Goal: Task Accomplishment & Management: Complete application form

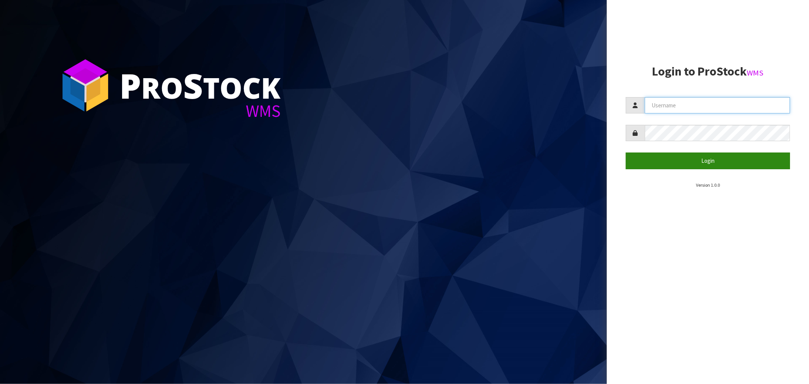
type input "[EMAIL_ADDRESS][DOMAIN_NAME]"
click at [714, 157] on button "Login" at bounding box center [708, 160] width 164 height 16
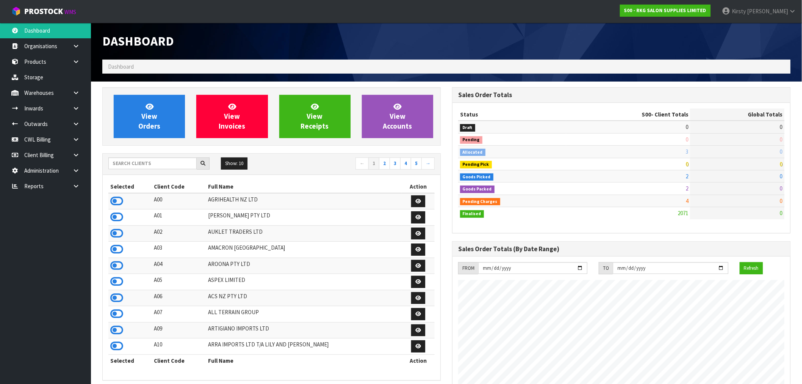
scroll to position [575, 350]
click at [71, 120] on link at bounding box center [79, 124] width 24 height 16
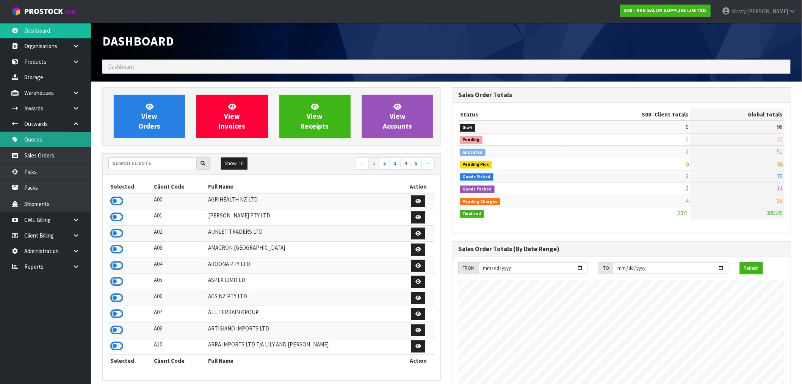
click at [35, 142] on link "Quotes" at bounding box center [45, 140] width 91 height 16
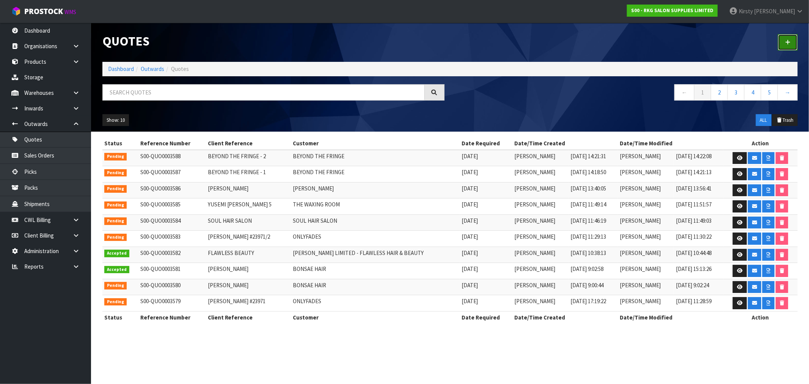
click at [787, 43] on icon at bounding box center [787, 42] width 5 height 6
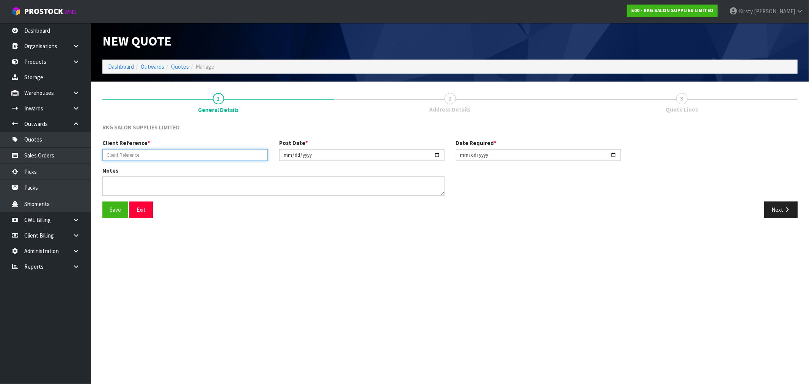
click at [164, 151] on input "text" at bounding box center [184, 155] width 165 height 12
type input "PACIFIC BLISS DAY SPA"
click at [122, 210] on button "Save" at bounding box center [115, 209] width 26 height 16
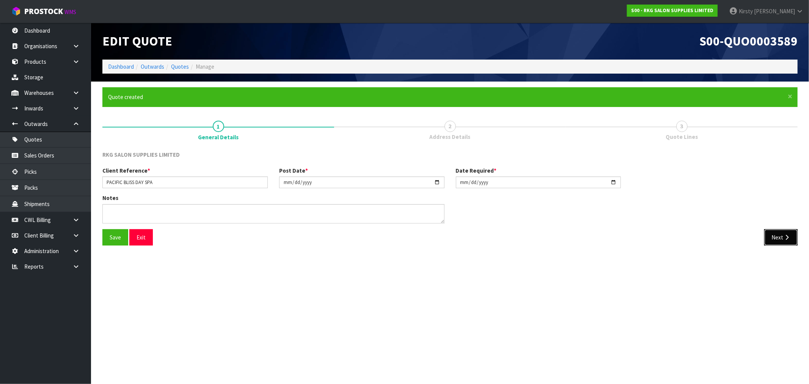
click at [766, 237] on button "Next" at bounding box center [780, 237] width 33 height 16
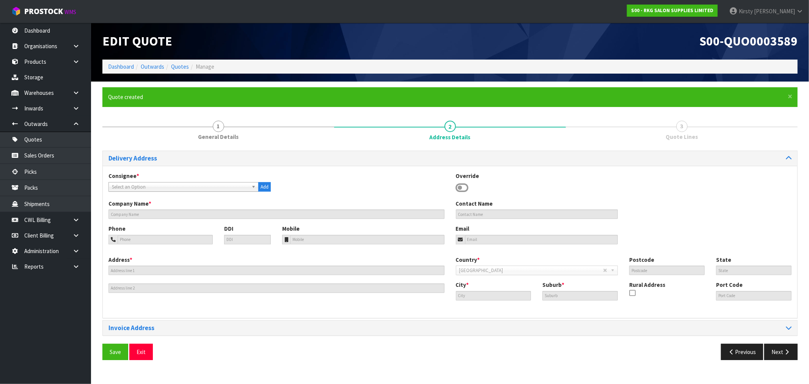
click at [465, 188] on icon at bounding box center [462, 187] width 13 height 11
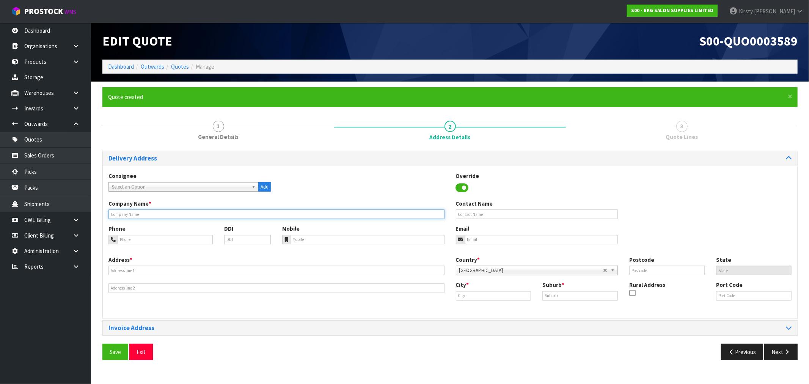
click at [136, 213] on input "text" at bounding box center [276, 213] width 336 height 9
type input "PACIFIC BLISS DAY SPA"
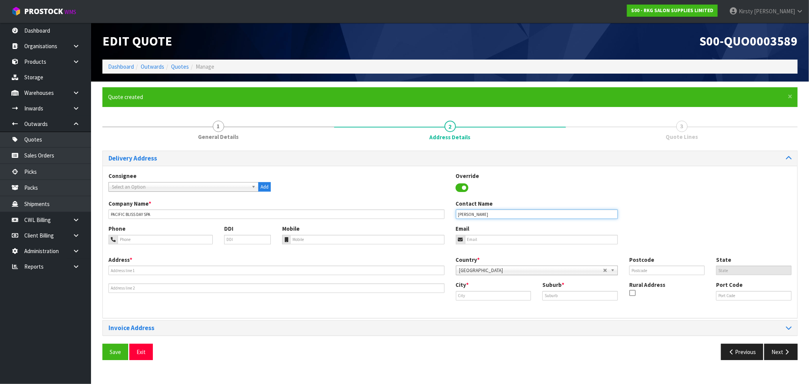
type input "[PERSON_NAME]"
type input "022-048-4984"
click at [502, 241] on input "email" at bounding box center [541, 239] width 153 height 9
type input "[EMAIL_ADDRESS][DOMAIN_NAME]"
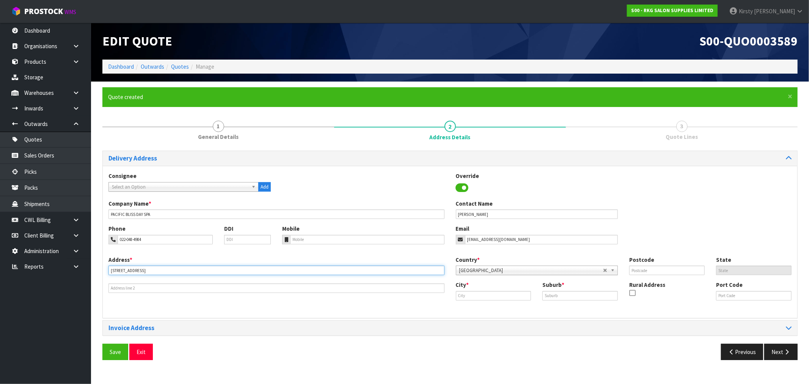
type input "[STREET_ADDRESS]"
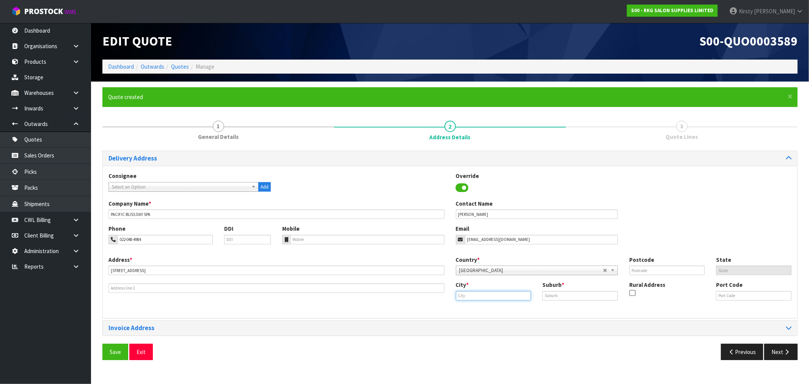
click at [478, 297] on input "text" at bounding box center [493, 295] width 75 height 9
click at [475, 308] on link "Dun edin" at bounding box center [483, 308] width 60 height 10
type input "Dunedin"
click at [545, 297] on input "text" at bounding box center [579, 295] width 75 height 9
type input "CBD"
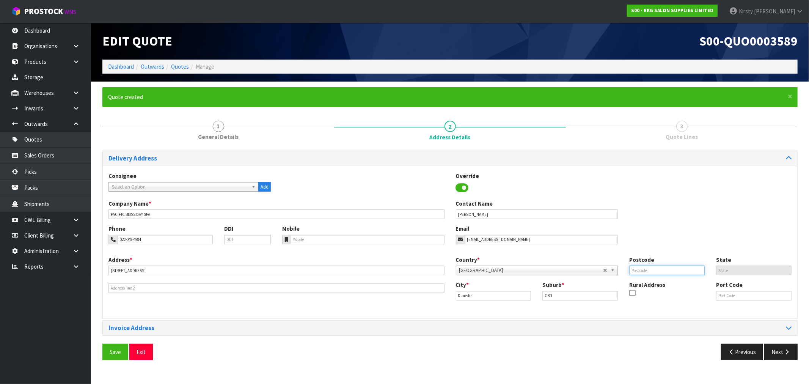
click at [642, 272] on input "text" at bounding box center [666, 269] width 75 height 9
type input "9012"
click at [118, 352] on button "Save" at bounding box center [115, 352] width 26 height 16
click at [778, 351] on button "Next" at bounding box center [780, 352] width 33 height 16
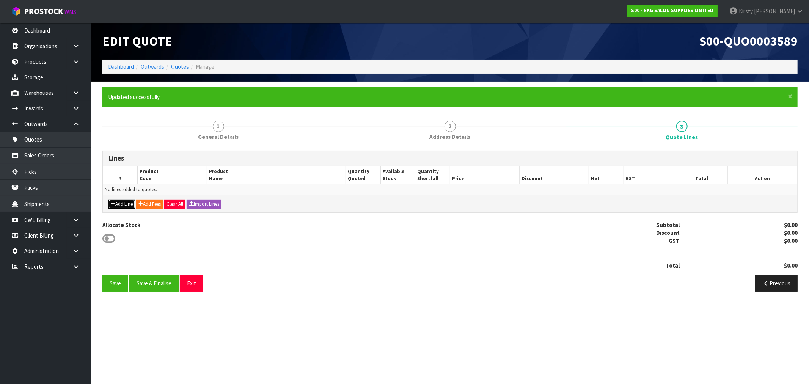
click at [131, 204] on button "Add Line" at bounding box center [121, 203] width 27 height 9
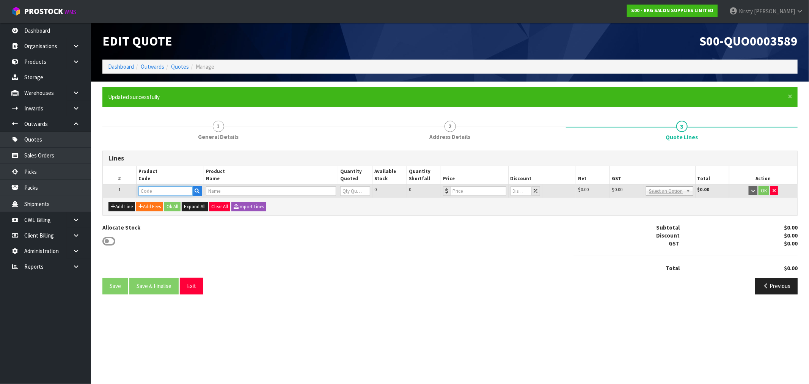
click at [181, 190] on input "text" at bounding box center [165, 190] width 54 height 9
type input "09050101"
type input "[PERSON_NAME] MASSAGE TREATMENT BED - BLACK"
type input "0"
type input "449"
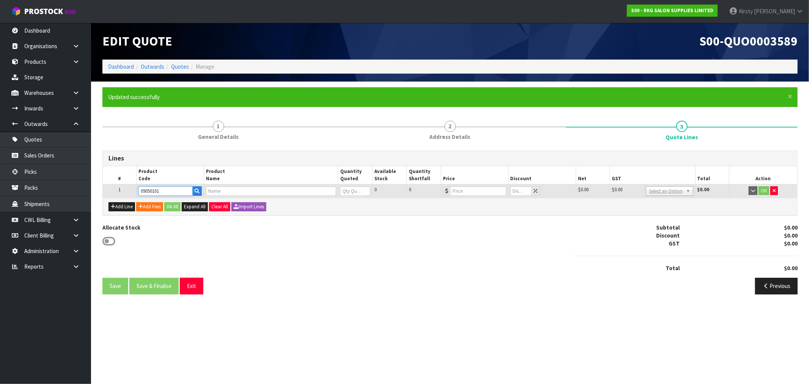
type input "0"
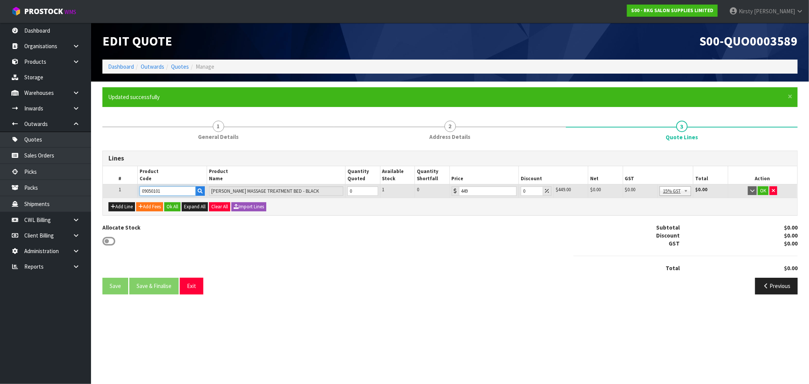
type input "09050101"
type input "1"
click at [374, 190] on input "1" at bounding box center [362, 190] width 30 height 9
drag, startPoint x: 532, startPoint y: 189, endPoint x: 511, endPoint y: 192, distance: 21.1
click at [511, 192] on tr "1 09050101 [PERSON_NAME] MASSAGE TREATMENT BED - BLACK 1 1 0 449 0 $449.00 $0.0…" at bounding box center [450, 191] width 694 height 14
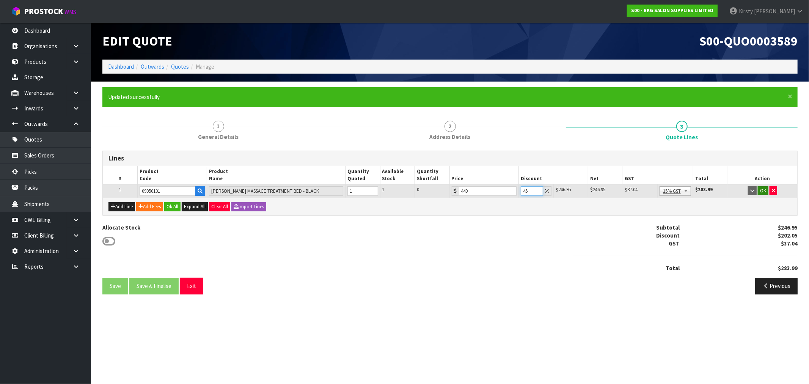
type input "45"
click at [762, 188] on button "OK" at bounding box center [763, 190] width 11 height 9
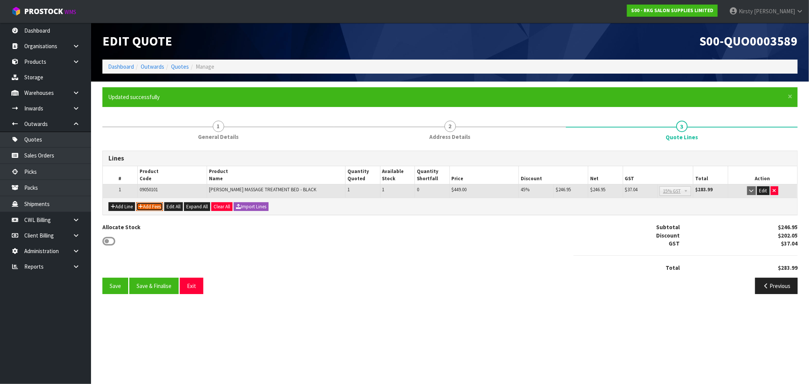
click at [163, 206] on button "Add Fees" at bounding box center [149, 206] width 27 height 9
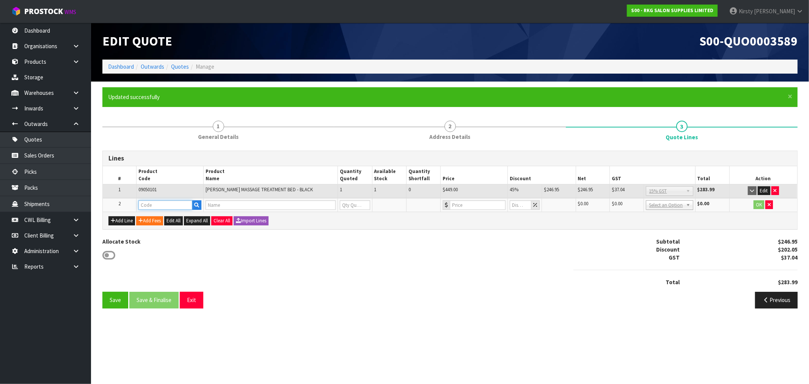
click at [152, 205] on input "text" at bounding box center [165, 204] width 54 height 9
type input "FRE"
click at [154, 215] on strong "FRE" at bounding box center [150, 217] width 9 height 7
type input "FREIGHT"
type input "FREIGHT FEE"
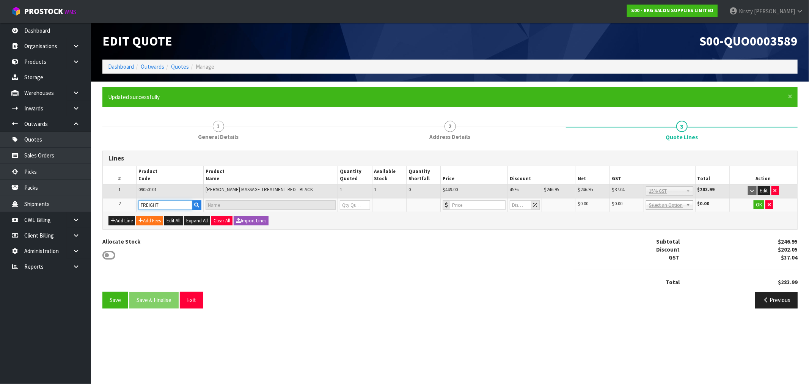
type input "1"
type input "0"
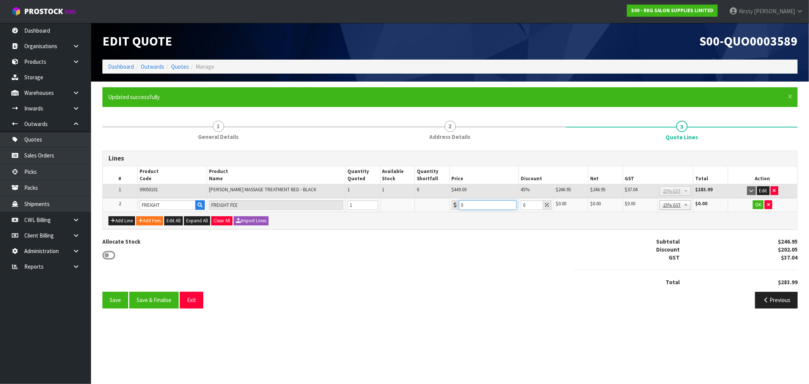
drag, startPoint x: 466, startPoint y: 208, endPoint x: 453, endPoint y: 209, distance: 13.4
click at [453, 209] on div "0" at bounding box center [484, 204] width 65 height 9
type input "240.05"
drag, startPoint x: 760, startPoint y: 208, endPoint x: 720, endPoint y: 204, distance: 40.8
click at [760, 207] on button "OK" at bounding box center [758, 204] width 11 height 9
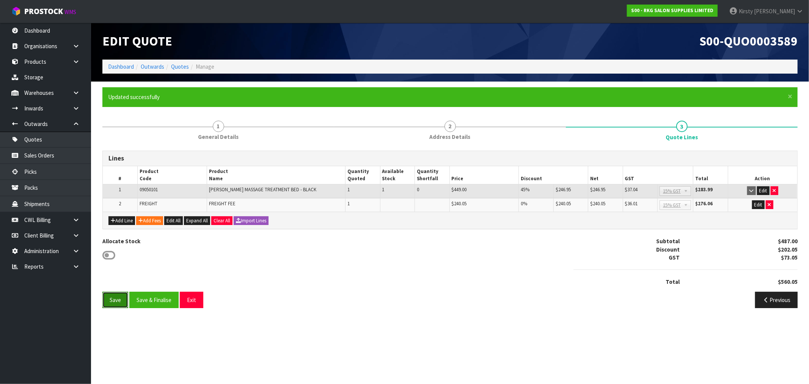
click at [123, 301] on button "Save" at bounding box center [115, 300] width 26 height 16
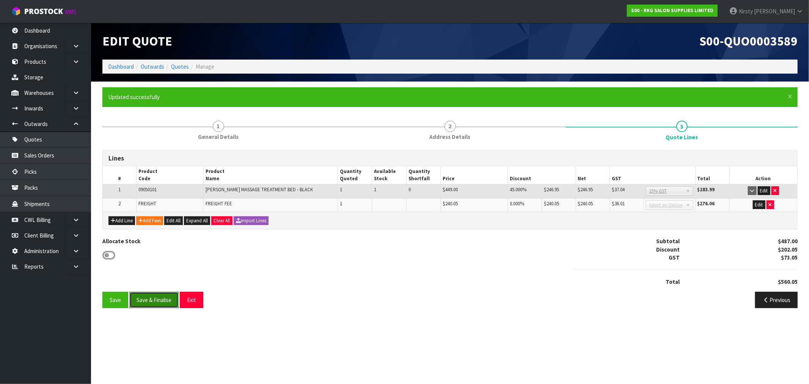
click at [144, 294] on button "Save & Finalise" at bounding box center [153, 300] width 49 height 16
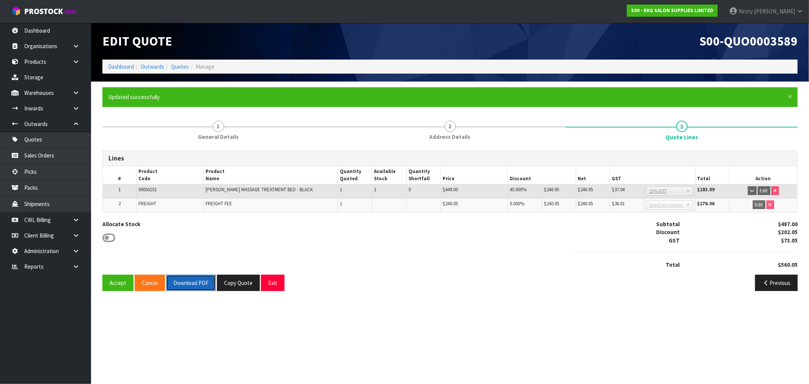
click at [202, 284] on button "Download PDF" at bounding box center [191, 283] width 50 height 16
drag, startPoint x: 272, startPoint y: 283, endPoint x: 1, endPoint y: 184, distance: 287.8
click at [272, 282] on button "Exit" at bounding box center [273, 283] width 24 height 16
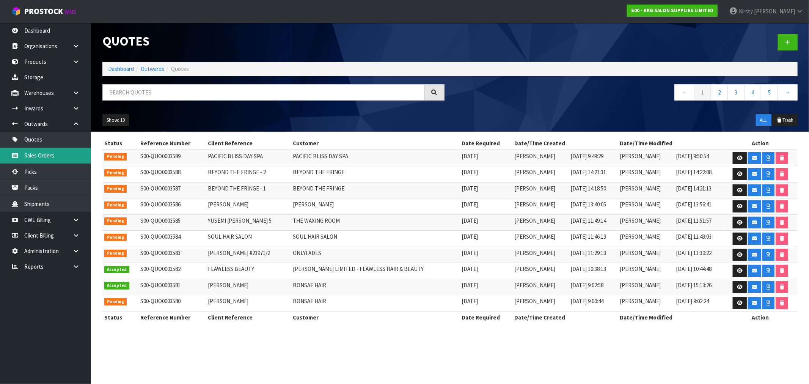
click at [31, 153] on link "Sales Orders" at bounding box center [45, 156] width 91 height 16
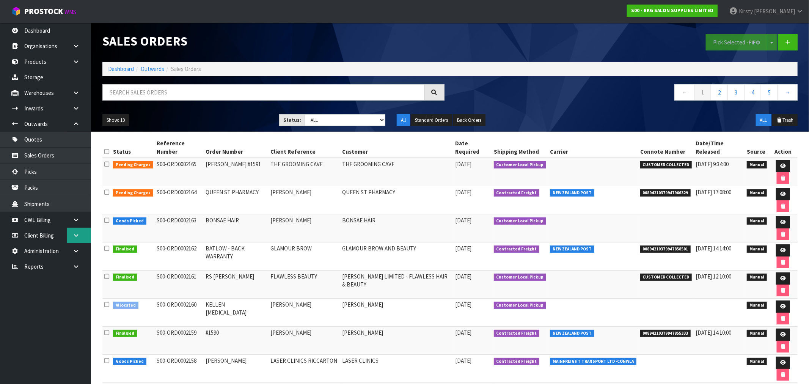
click at [76, 234] on icon at bounding box center [75, 235] width 7 height 6
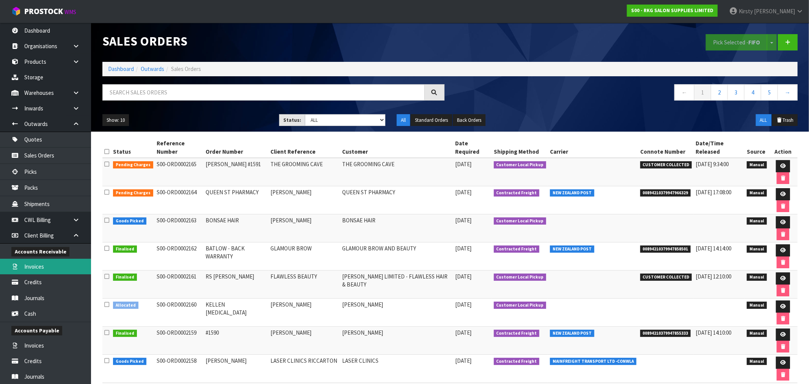
click at [46, 264] on link "Invoices" at bounding box center [45, 267] width 91 height 16
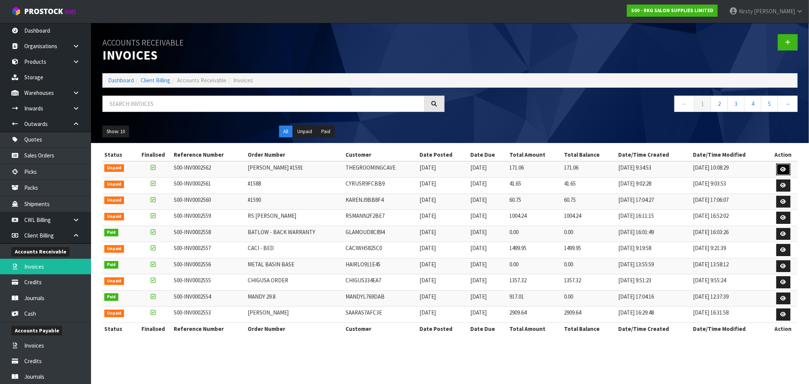
click at [781, 167] on icon at bounding box center [783, 169] width 6 height 5
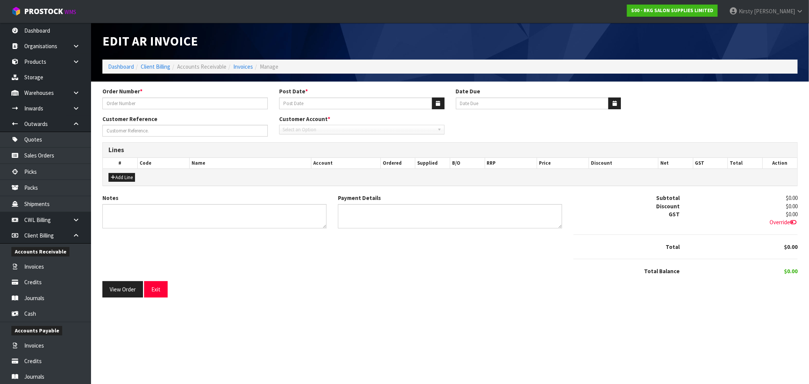
type input "[PERSON_NAME] #1591"
type input "[DATE]"
type input "THE GROOMING CAVE"
type textarea "THANK YOU FOR YOUR ORDER."
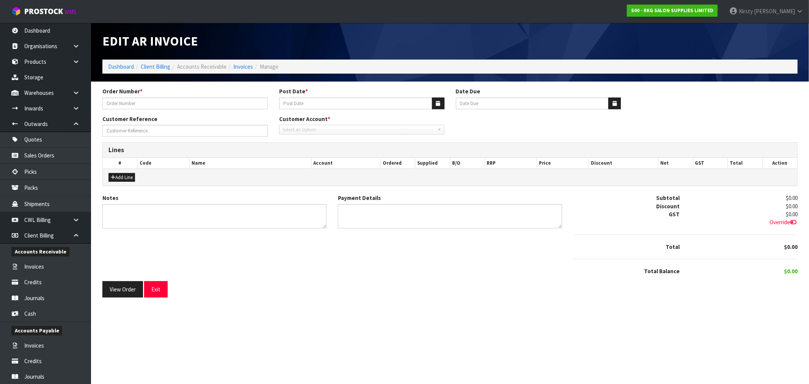
type textarea "EFTPOS [DATE]"
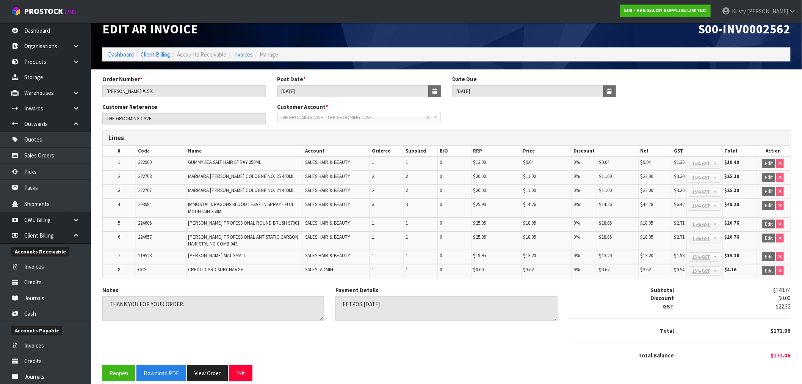
scroll to position [18, 0]
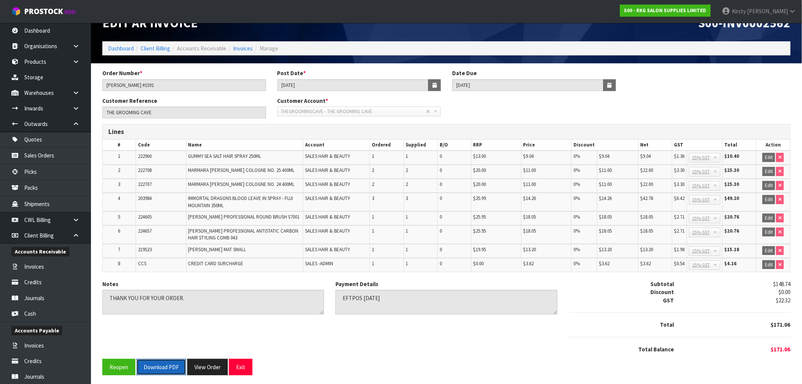
click at [154, 367] on button "Download PDF" at bounding box center [162, 367] width 50 height 16
click at [239, 365] on button "Exit" at bounding box center [241, 367] width 24 height 16
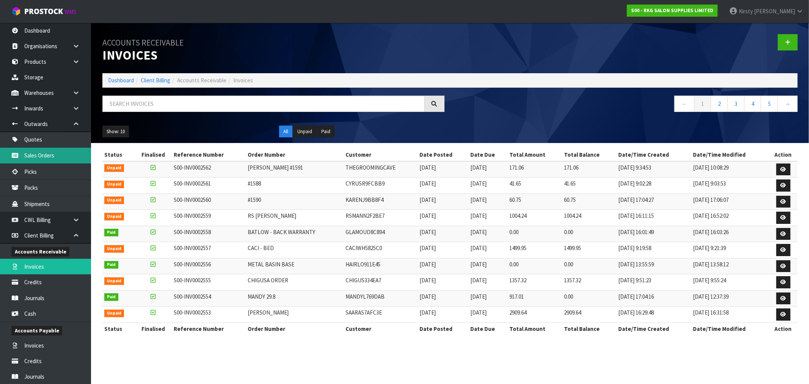
click at [42, 155] on link "Sales Orders" at bounding box center [45, 156] width 91 height 16
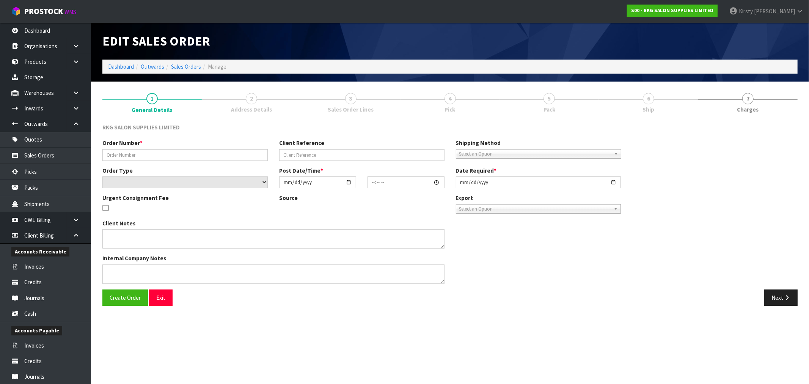
type input "VIVO - [PERSON_NAME]"
type input "DUN08092025"
select select "number:0"
type input "[DATE]"
type input "15:26:00.000"
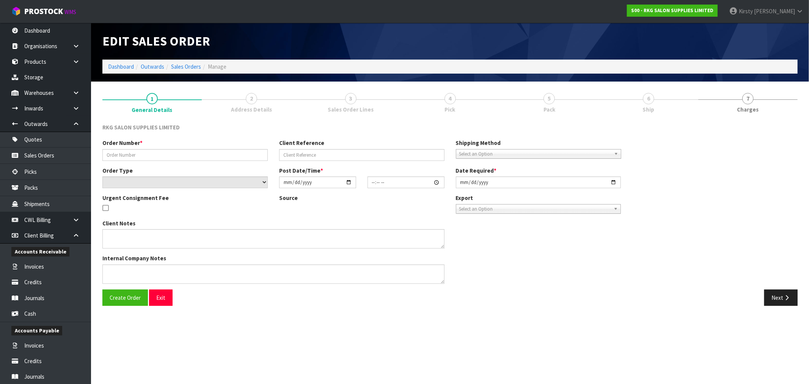
type input "[DATE]"
type textarea "SEND LOOSE PLEASE"
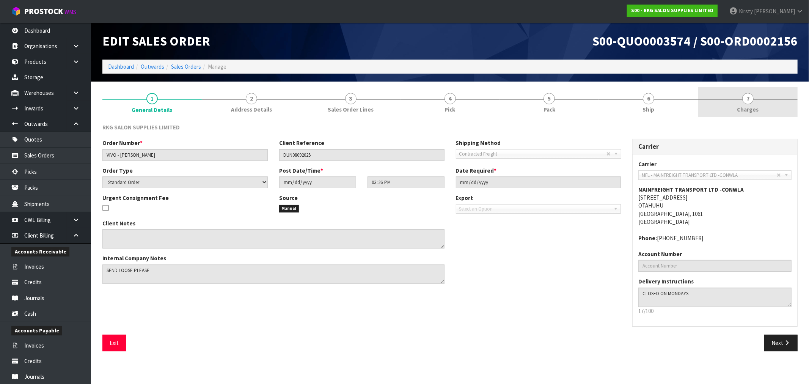
click at [744, 97] on span "7" at bounding box center [747, 98] width 11 height 11
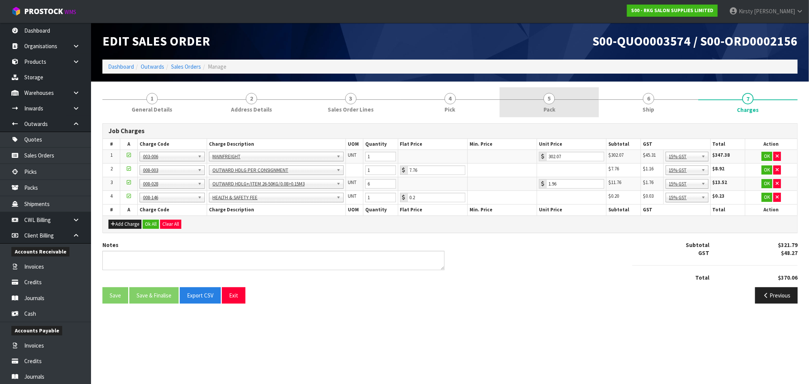
click at [546, 101] on span "5" at bounding box center [548, 98] width 11 height 11
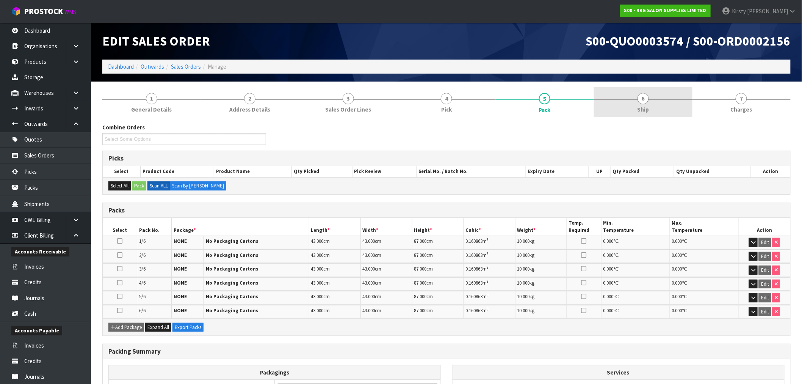
click at [646, 102] on span "6" at bounding box center [643, 98] width 11 height 11
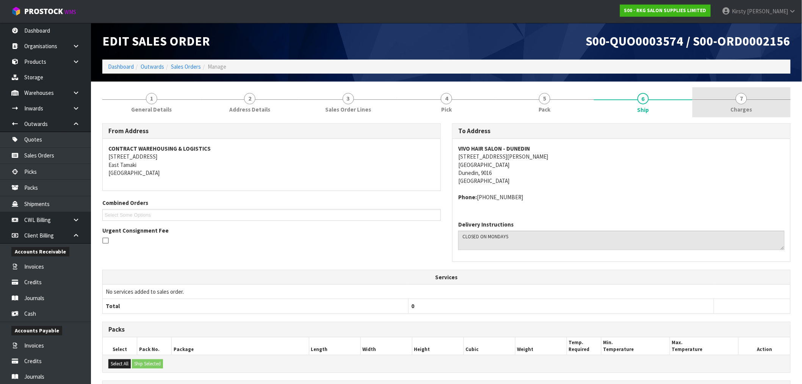
click at [745, 95] on span "7" at bounding box center [741, 98] width 11 height 11
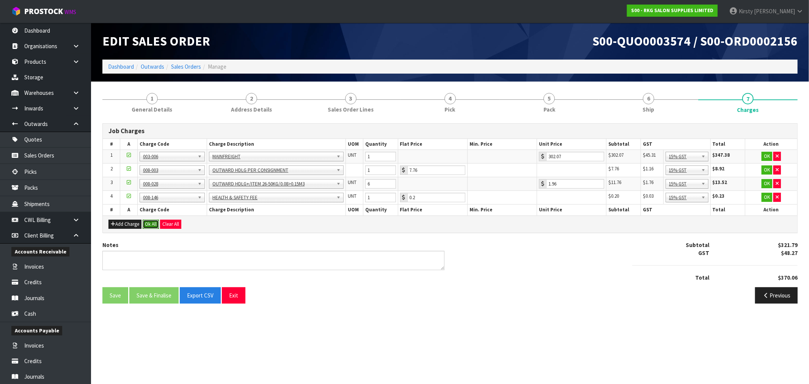
click at [153, 223] on button "Ok All" at bounding box center [151, 224] width 16 height 9
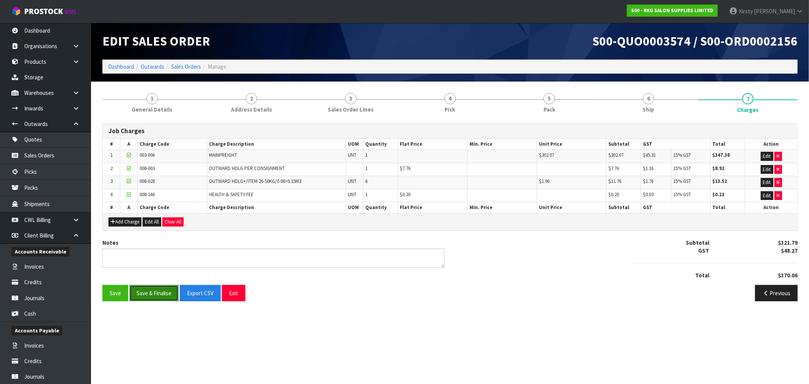
click at [141, 296] on button "Save & Finalise" at bounding box center [153, 293] width 49 height 16
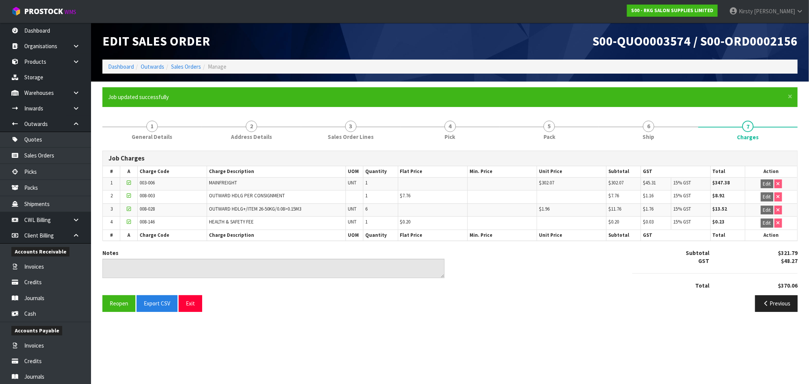
click at [341, 295] on div "Reopen Export CSV Exit" at bounding box center [273, 303] width 353 height 16
click at [546, 131] on link "5 Pack" at bounding box center [548, 130] width 99 height 30
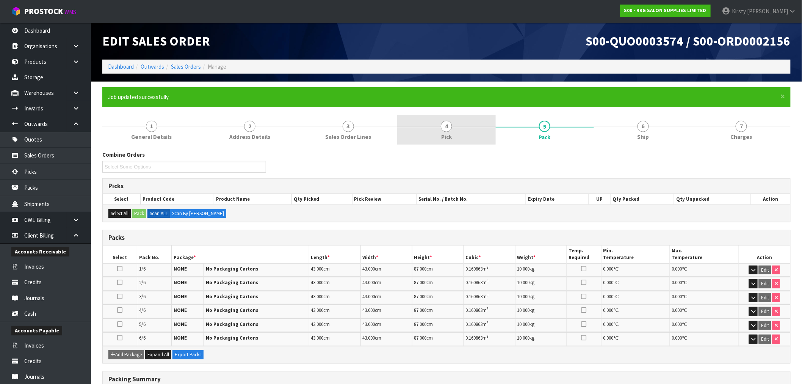
click at [446, 127] on span "4" at bounding box center [446, 126] width 11 height 11
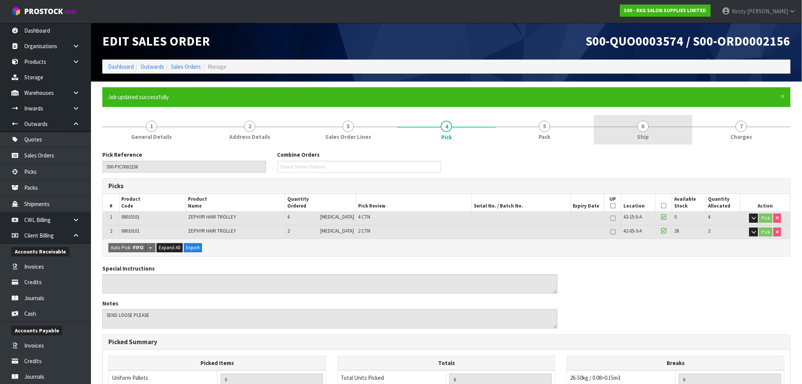
click at [641, 124] on span "6" at bounding box center [643, 126] width 11 height 11
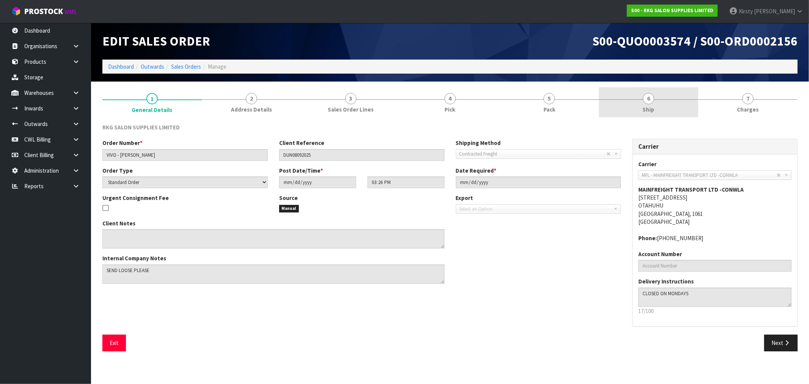
click at [646, 99] on span "6" at bounding box center [648, 98] width 11 height 11
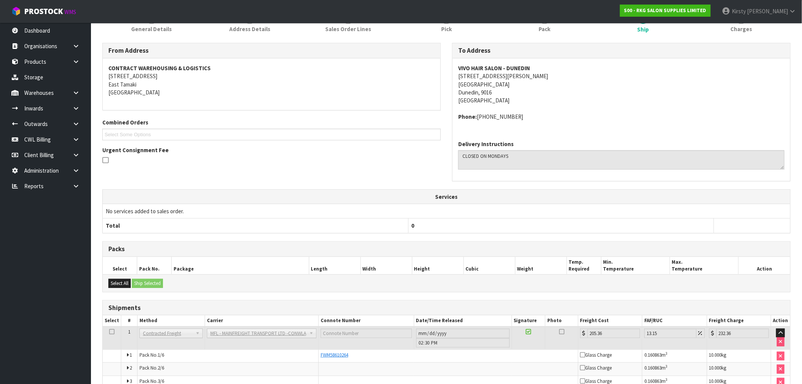
scroll to position [161, 0]
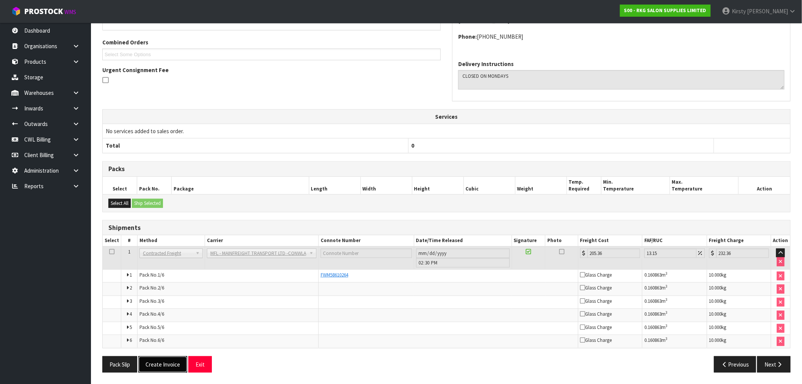
click at [165, 366] on button "Create Invoice" at bounding box center [162, 364] width 49 height 16
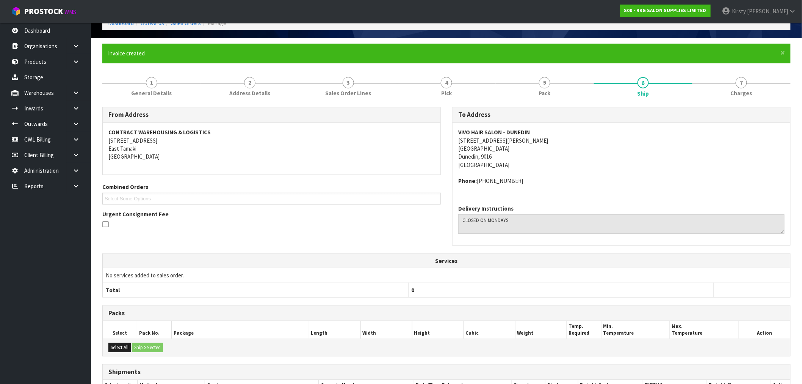
scroll to position [188, 0]
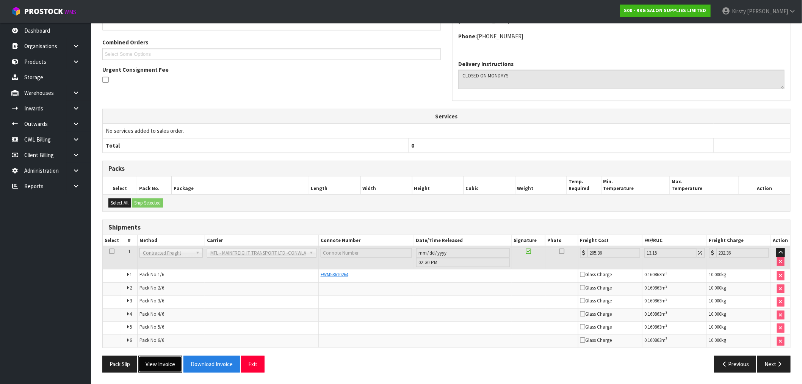
click at [164, 368] on button "View Invoice" at bounding box center [160, 364] width 44 height 16
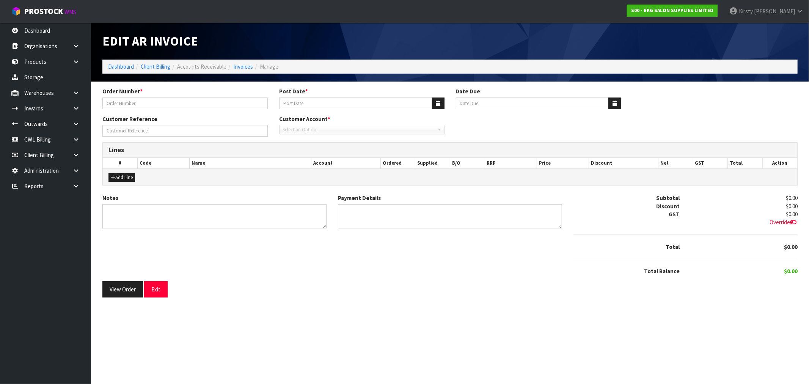
type input "VIVO - [PERSON_NAME]"
type input "[DATE]"
type input "DUN08092025"
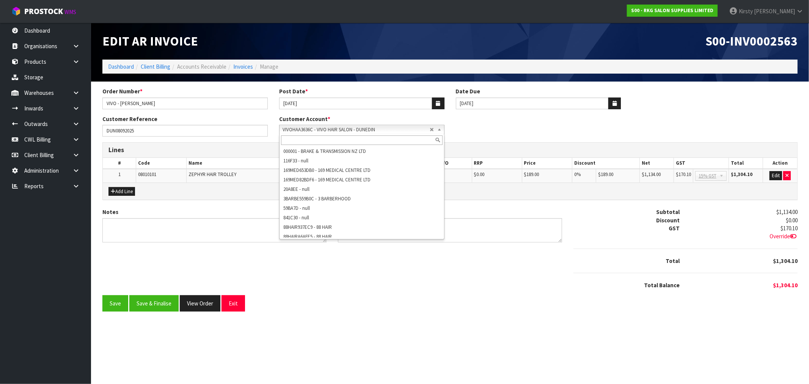
click at [438, 128] on b at bounding box center [440, 129] width 7 height 9
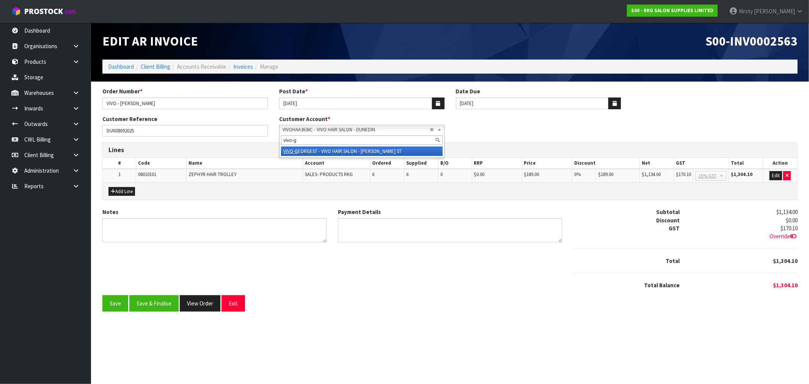
type input "vivo-g"
click at [402, 155] on li "VIVO-G EORGEST - VIVO HAIR SALON - GEORGE ST" at bounding box center [362, 150] width 162 height 9
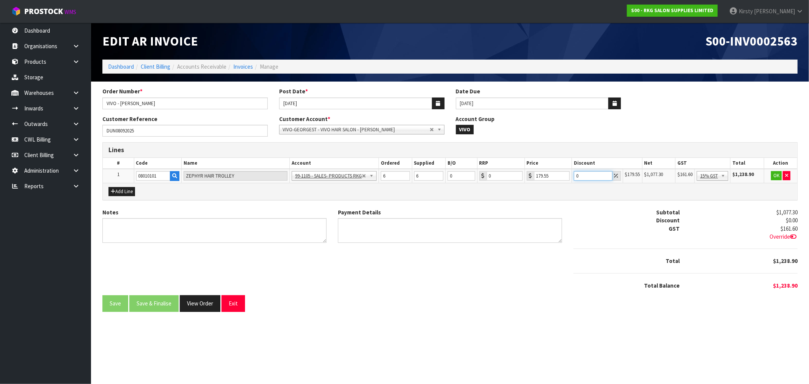
drag, startPoint x: 579, startPoint y: 175, endPoint x: 573, endPoint y: 175, distance: 6.1
click at [574, 175] on input "0" at bounding box center [593, 175] width 38 height 9
type input "5"
click at [774, 174] on button "OK" at bounding box center [776, 175] width 11 height 9
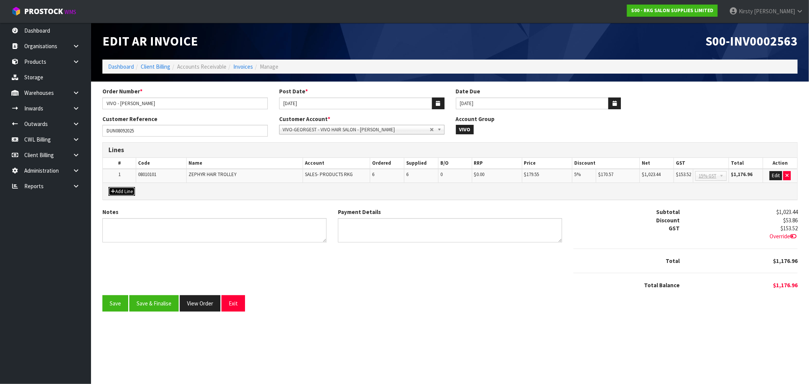
click at [132, 188] on button "Add Line" at bounding box center [121, 191] width 27 height 9
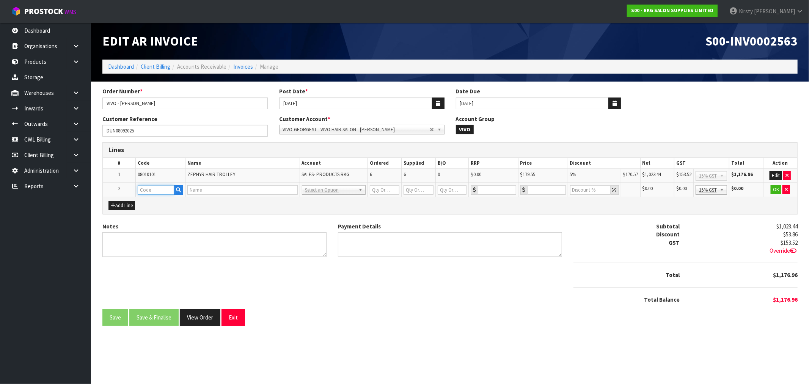
click at [143, 189] on input "text" at bounding box center [156, 189] width 37 height 9
type input "FREIGHT"
type input "1"
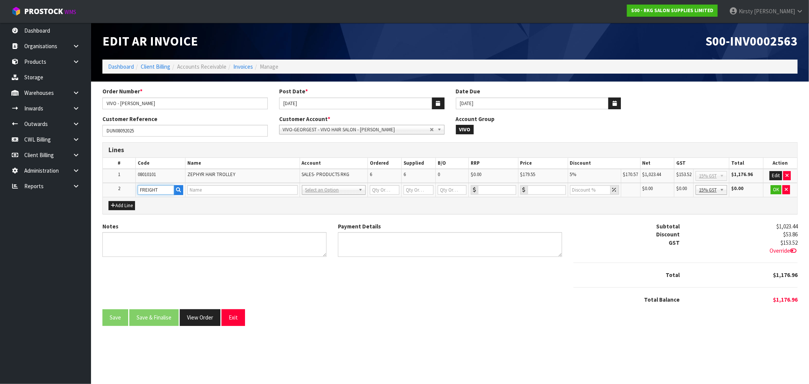
type input "0"
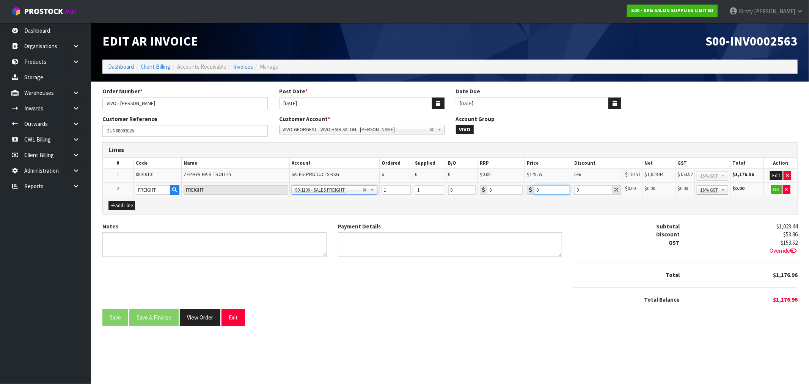
drag, startPoint x: 548, startPoint y: 188, endPoint x: 528, endPoint y: 191, distance: 19.5
click at [528, 191] on div "0" at bounding box center [548, 189] width 43 height 9
type input "300.90"
click at [776, 188] on button "OK" at bounding box center [776, 189] width 11 height 9
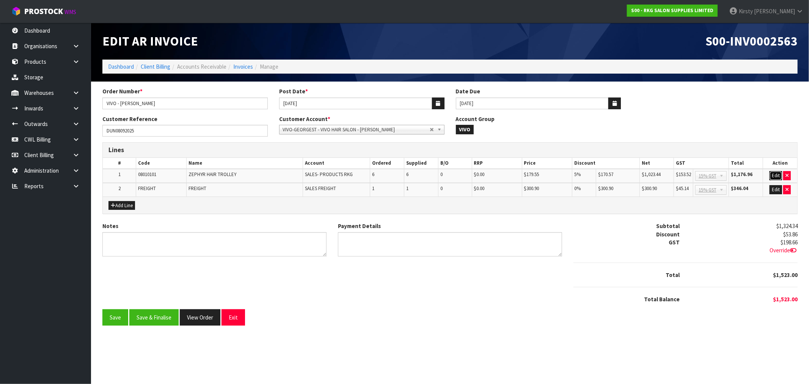
click at [774, 173] on button "Edit" at bounding box center [775, 175] width 13 height 9
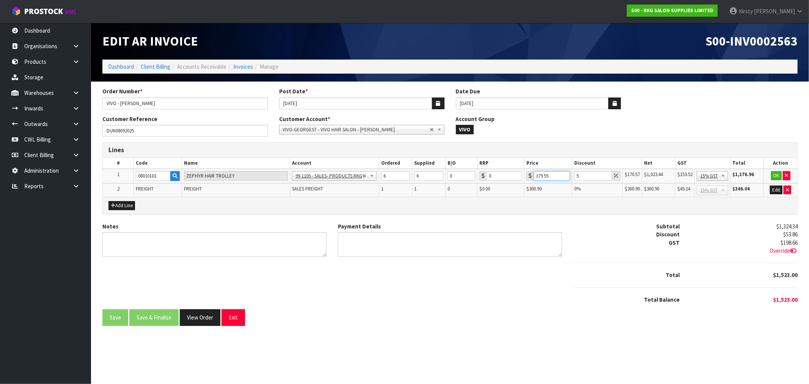
drag, startPoint x: 555, startPoint y: 174, endPoint x: 531, endPoint y: 177, distance: 23.7
click at [531, 177] on div "179.55" at bounding box center [548, 175] width 44 height 9
type input "189"
click at [778, 174] on button "OK" at bounding box center [776, 175] width 11 height 9
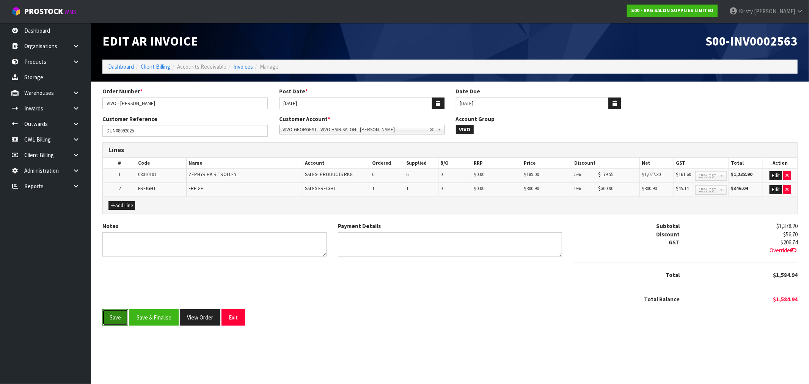
click at [116, 317] on button "Save" at bounding box center [115, 317] width 26 height 16
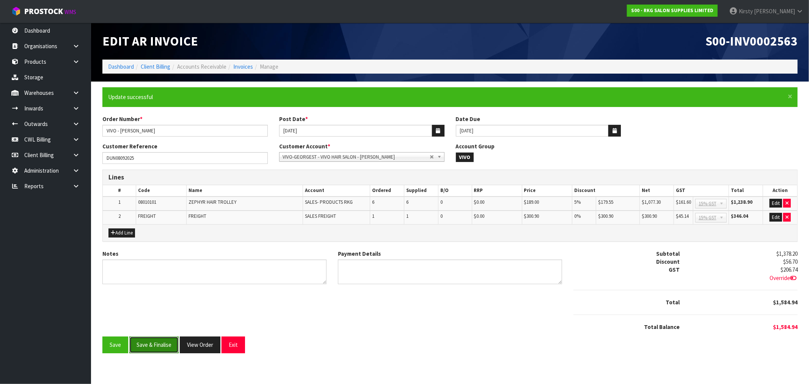
click at [155, 344] on button "Save & Finalise" at bounding box center [153, 344] width 49 height 16
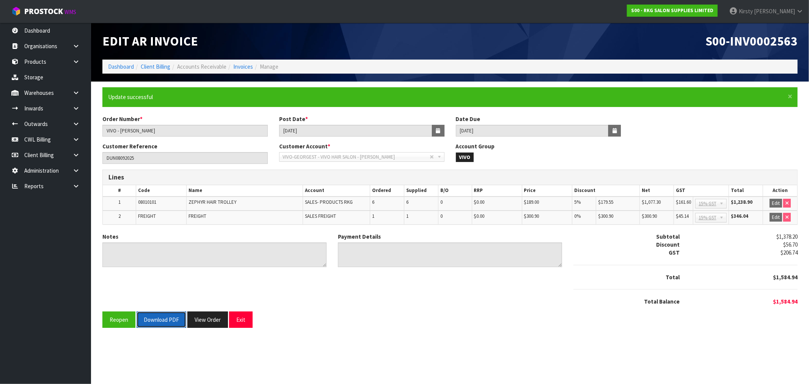
click at [166, 320] on button "Download PDF" at bounding box center [162, 319] width 50 height 16
click at [244, 317] on button "Exit" at bounding box center [241, 319] width 24 height 16
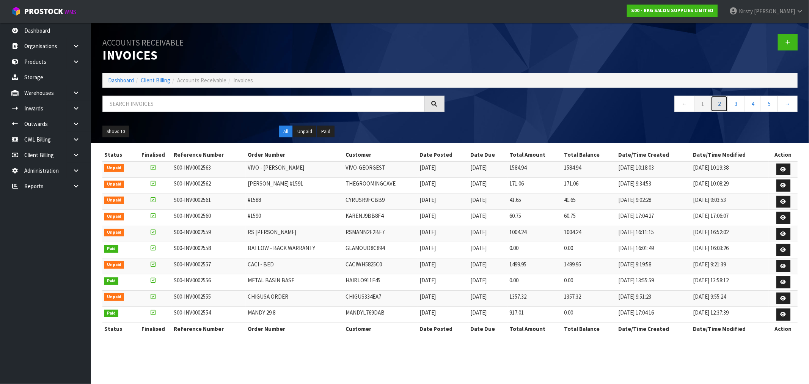
drag, startPoint x: 721, startPoint y: 102, endPoint x: 706, endPoint y: 107, distance: 15.7
click at [721, 102] on link "2" at bounding box center [719, 104] width 17 height 16
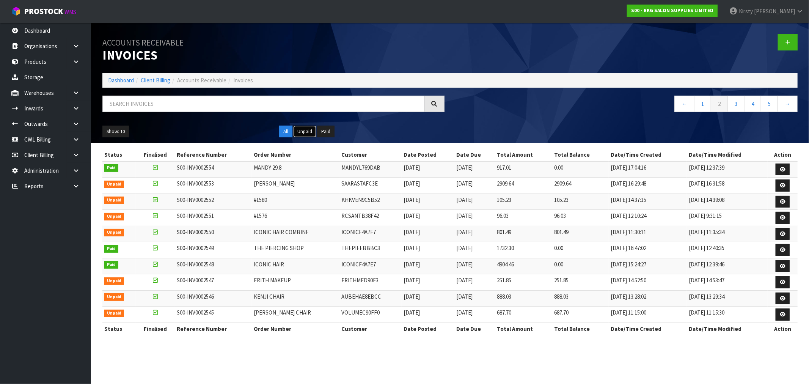
click at [305, 134] on button "Unpaid" at bounding box center [304, 132] width 23 height 12
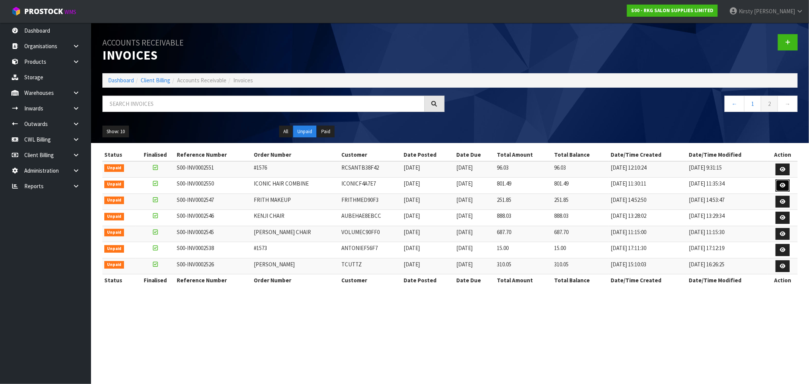
click at [782, 186] on icon at bounding box center [783, 185] width 6 height 5
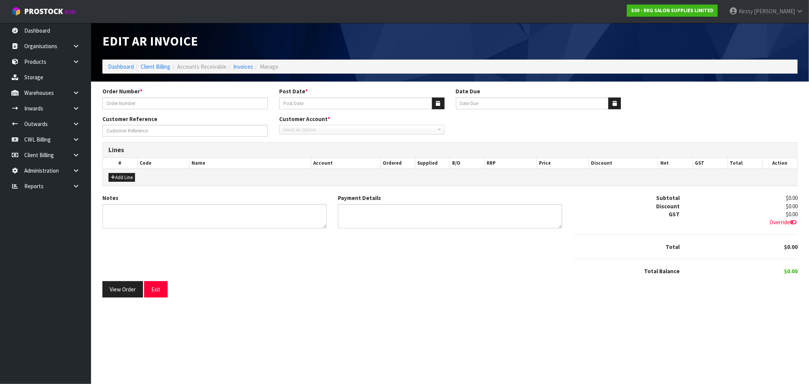
type input "ICONIC HAIR COMBINE"
type input "[DATE]"
type input "NAVPREET"
type textarea "THANK YOU FOR YOUR ORDER."
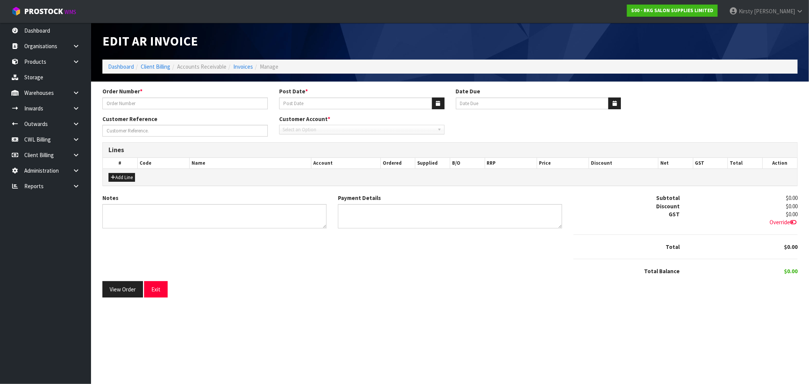
type textarea "DIRECT CREDIT 1.9.2025"
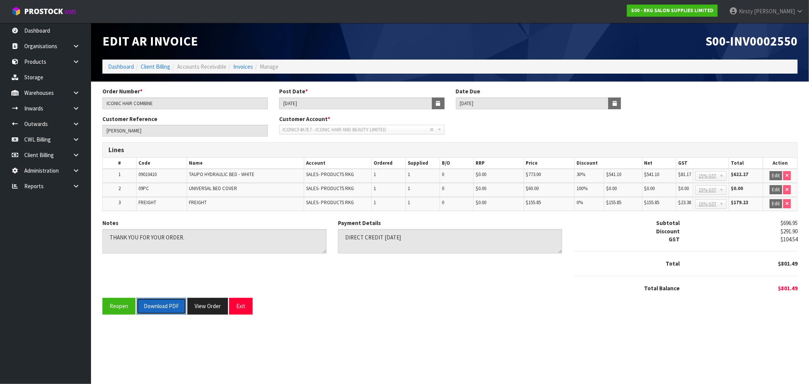
click at [148, 308] on button "Download PDF" at bounding box center [162, 306] width 50 height 16
click at [246, 301] on button "Exit" at bounding box center [241, 306] width 24 height 16
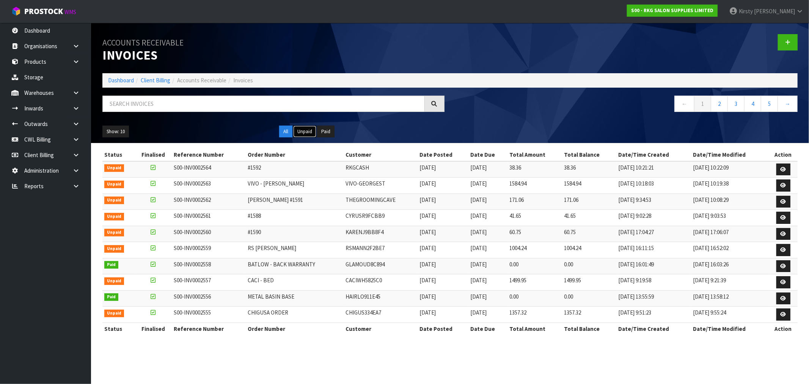
click at [301, 130] on button "Unpaid" at bounding box center [304, 132] width 23 height 12
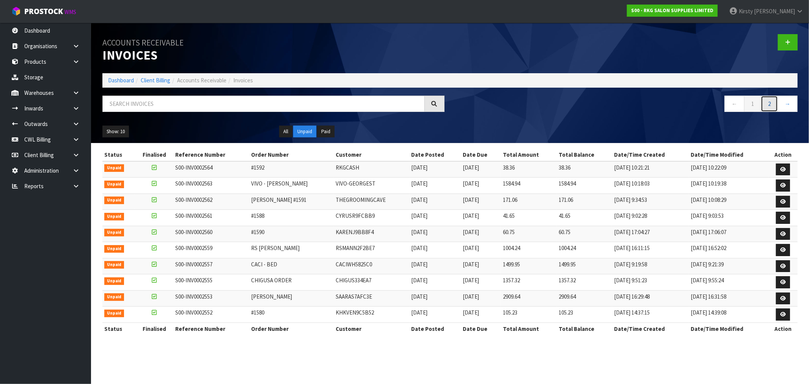
click at [771, 106] on link "2" at bounding box center [769, 104] width 17 height 16
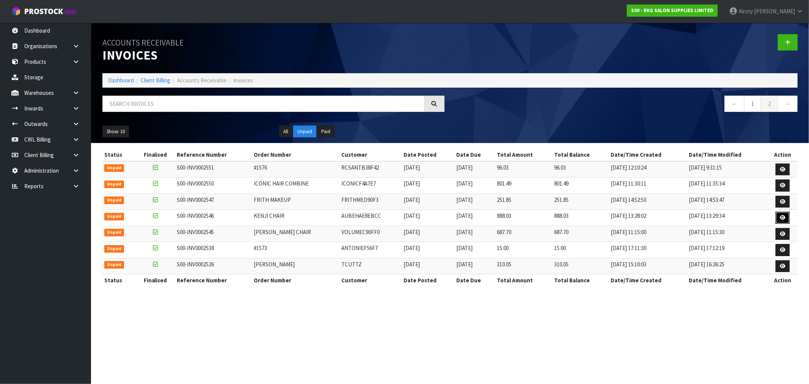
click at [784, 218] on icon at bounding box center [783, 217] width 6 height 5
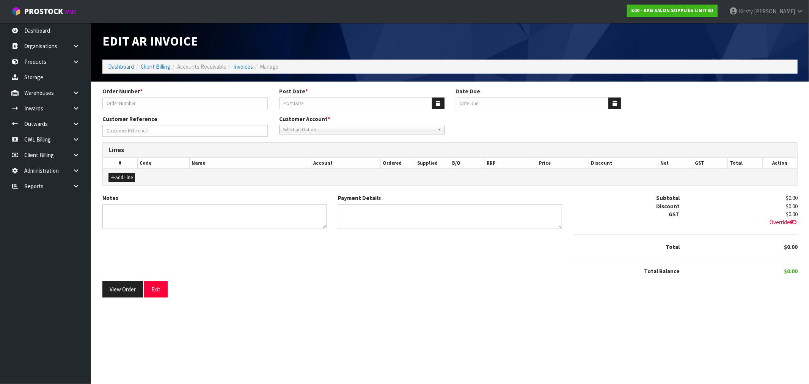
type input "KENJI CHAIR"
type input "01/09/2025"
type input "[DATE]"
type input "KENJI FUKUCHI"
type textarea "THANK YOU FOR YOUR ORDER. COLLECTED."
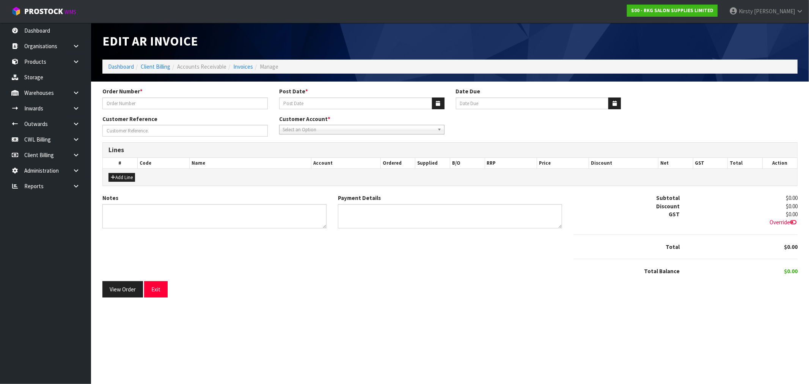
type textarea "EFTPOS 1.9.2025"
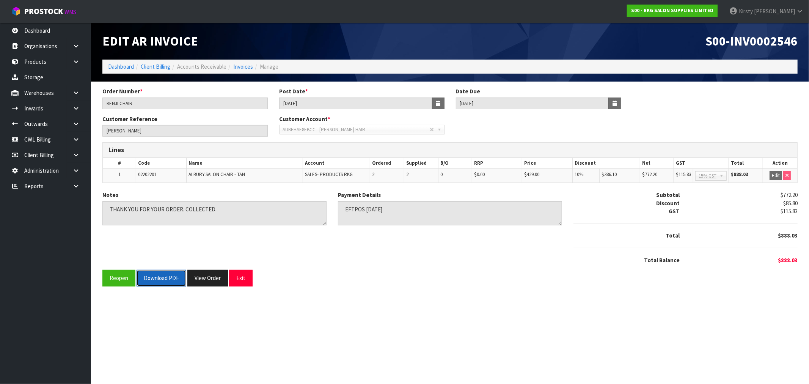
click at [167, 279] on button "Download PDF" at bounding box center [162, 278] width 50 height 16
click at [240, 281] on button "Exit" at bounding box center [241, 278] width 24 height 16
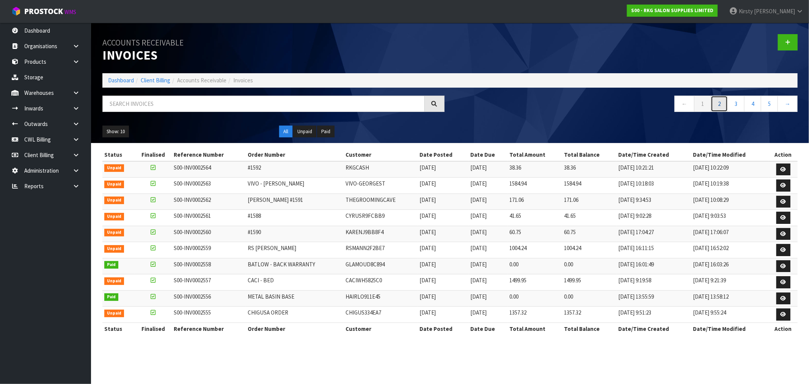
click at [719, 105] on link "2" at bounding box center [719, 104] width 17 height 16
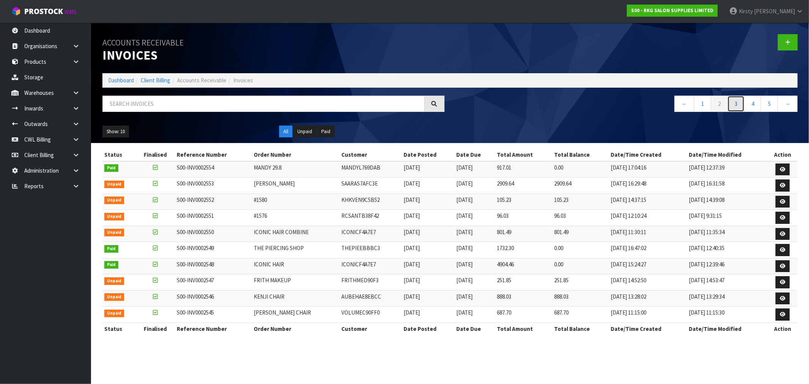
click at [737, 104] on link "3" at bounding box center [735, 104] width 17 height 16
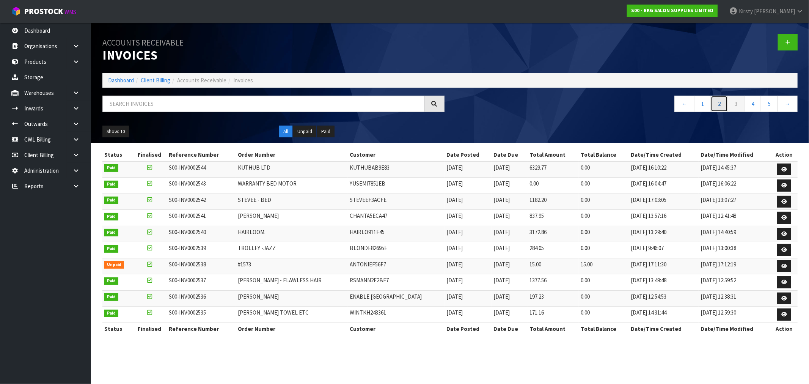
click at [717, 107] on link "2" at bounding box center [719, 104] width 17 height 16
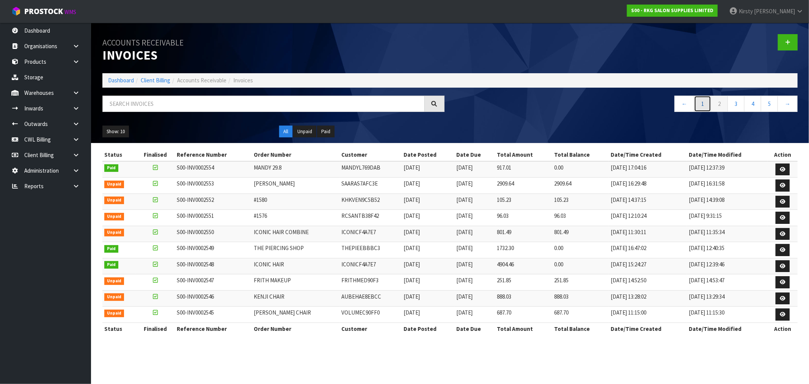
click at [702, 106] on link "1" at bounding box center [702, 104] width 17 height 16
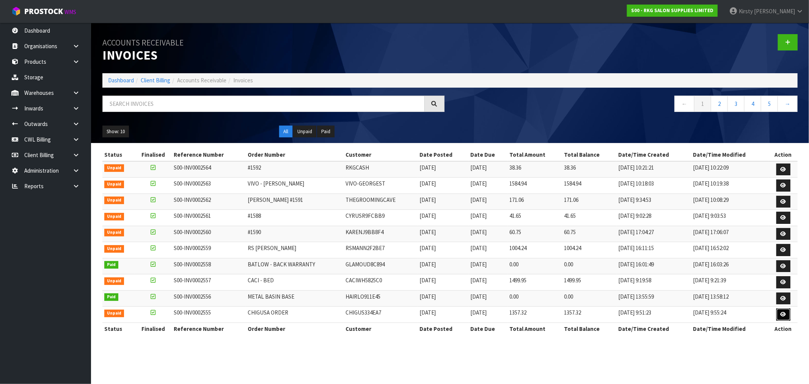
click at [783, 316] on icon at bounding box center [783, 314] width 6 height 5
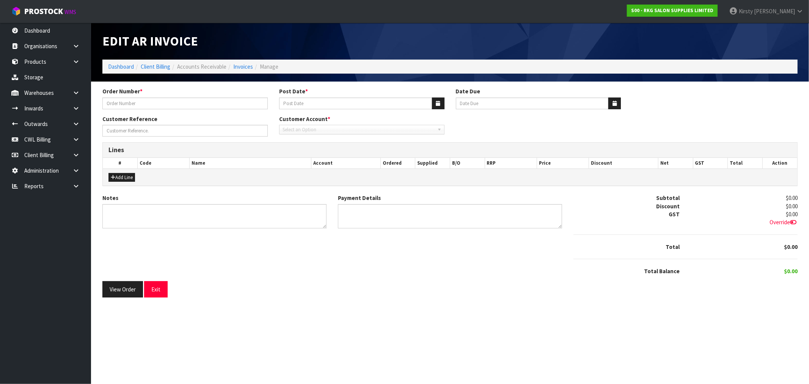
type input "CHIGUSA ORDER"
type input "[DATE]"
type input "CHIGUSA KUSAKA"
type textarea "THANK YOU FOR YOUR ORDER."
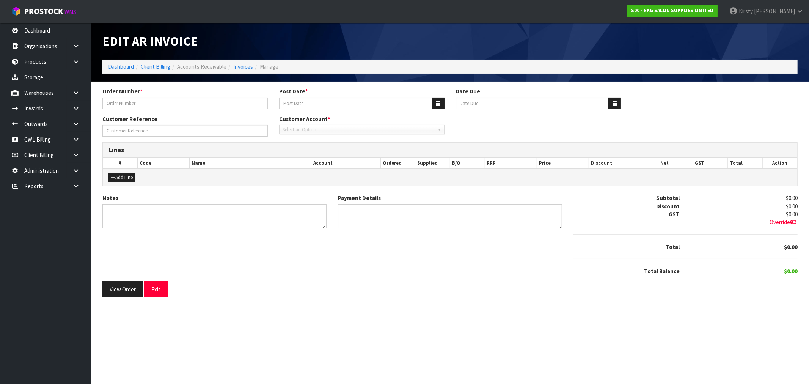
type textarea "CREDIT CARD 1.9.25"
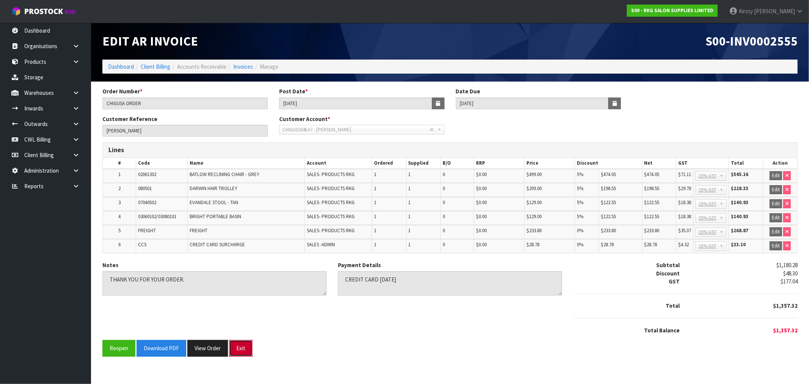
click at [239, 346] on button "Exit" at bounding box center [241, 348] width 24 height 16
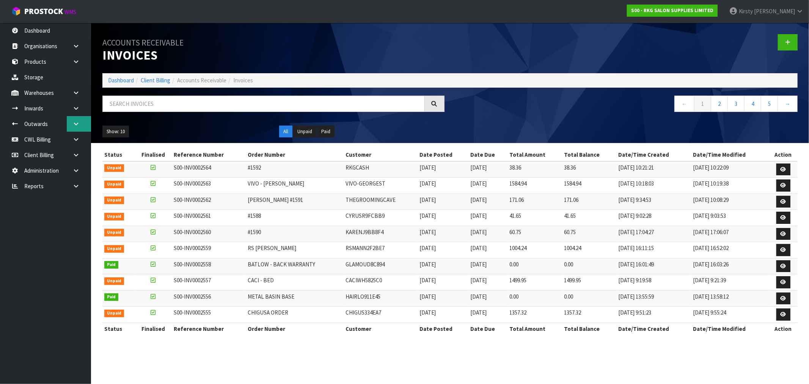
click at [74, 118] on link at bounding box center [79, 124] width 24 height 16
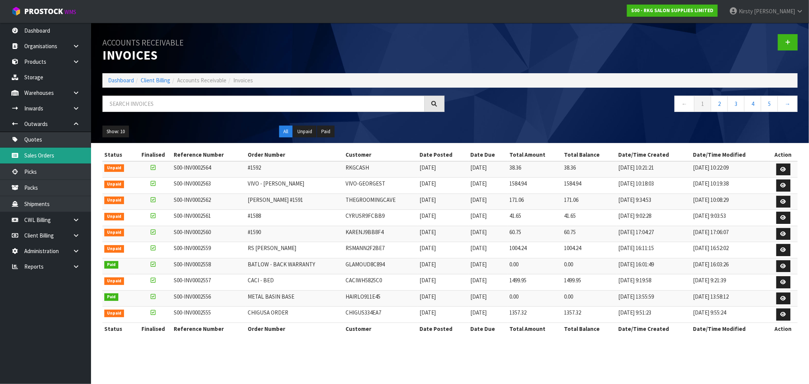
click at [36, 151] on link "Sales Orders" at bounding box center [45, 156] width 91 height 16
